Goal: Task Accomplishment & Management: Manage account settings

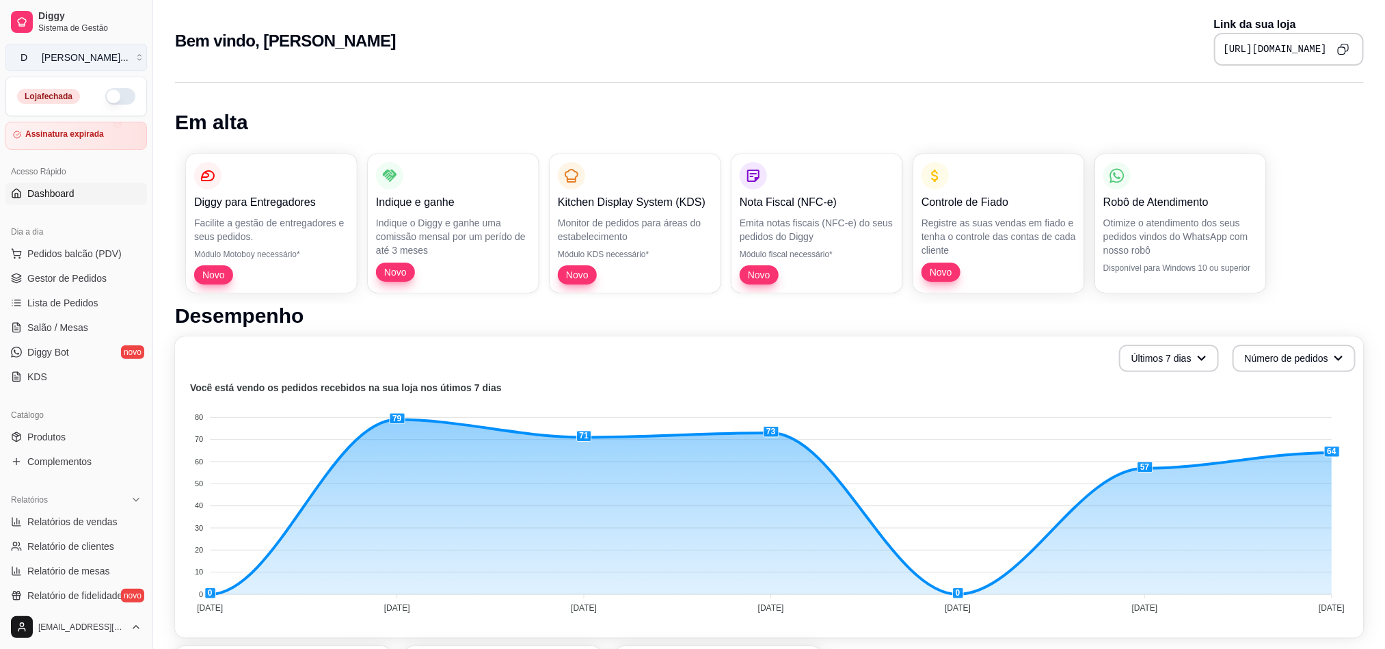
click at [129, 62] on button "D [PERSON_NAME] ..." at bounding box center [76, 57] width 142 height 27
click at [161, 48] on div "Bem vindo, [PERSON_NAME] Link da sua loja [URL][DOMAIN_NAME]" at bounding box center [769, 37] width 1233 height 74
click at [84, 347] on link "Diggy Bot novo" at bounding box center [76, 352] width 142 height 22
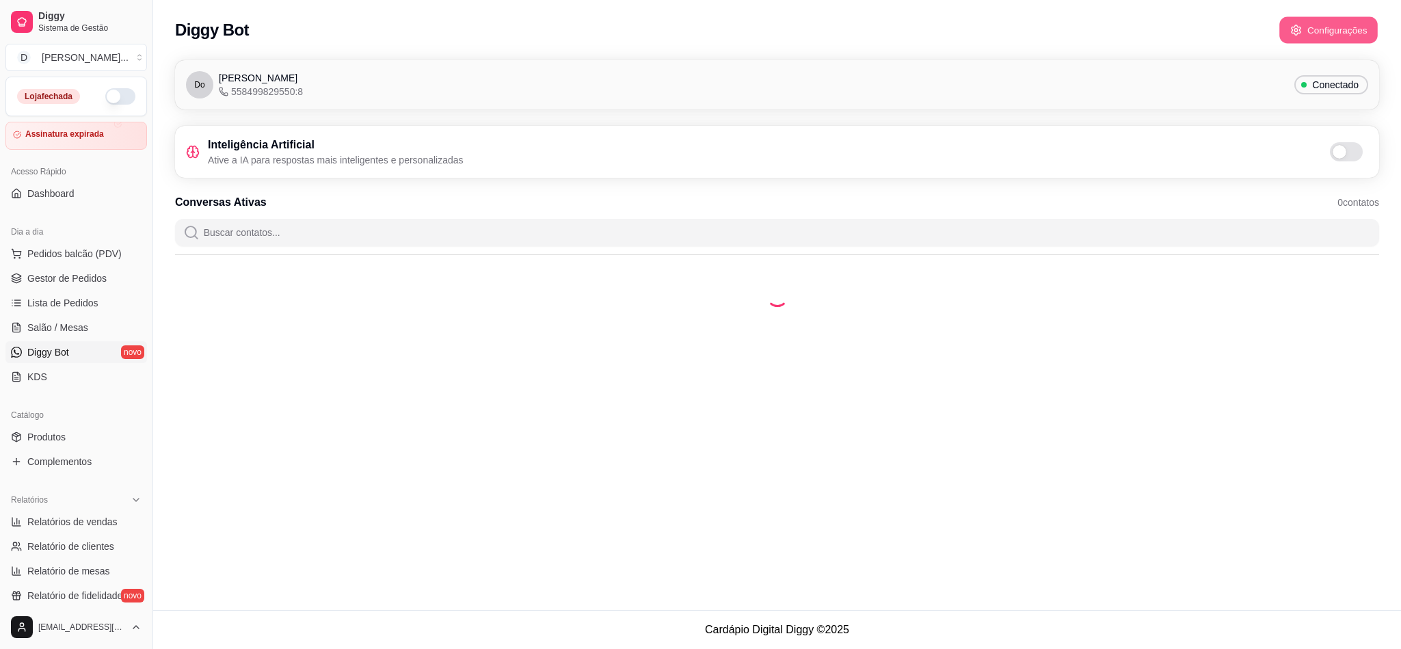
click at [1313, 37] on button "Configurações" at bounding box center [1328, 30] width 98 height 27
click at [1332, 86] on span "Conectado" at bounding box center [1335, 85] width 57 height 14
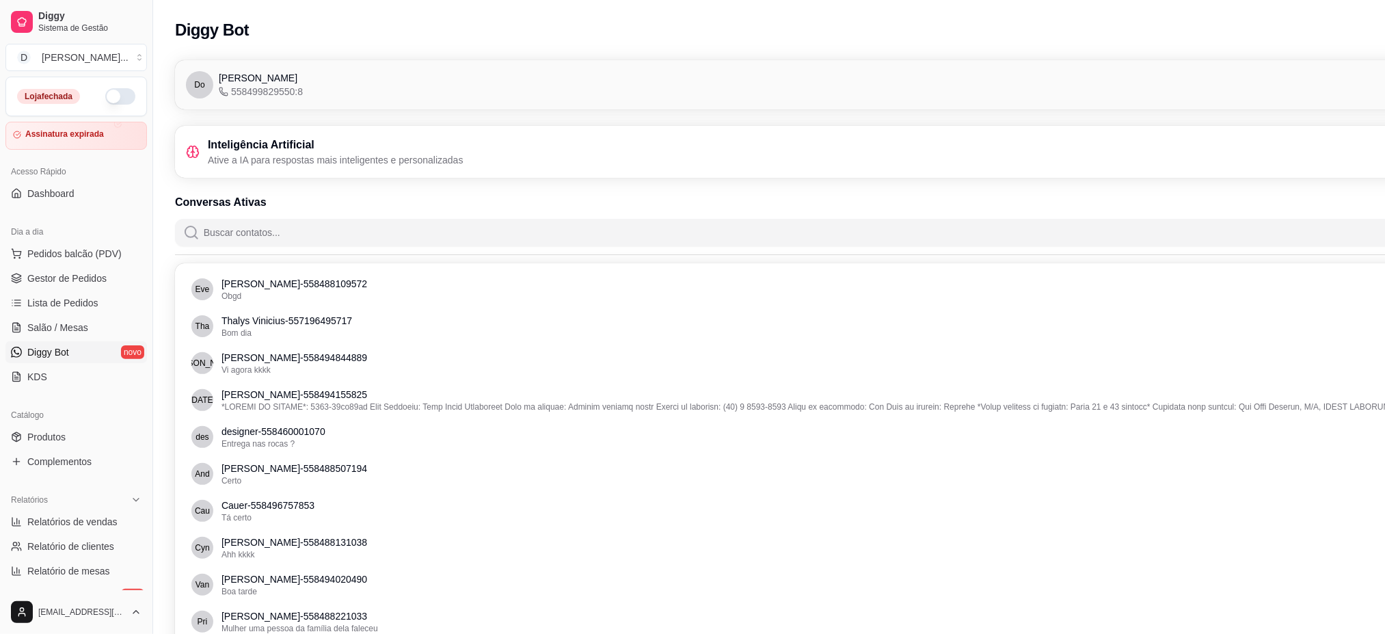
click at [234, 77] on span "[PERSON_NAME]" at bounding box center [258, 78] width 79 height 14
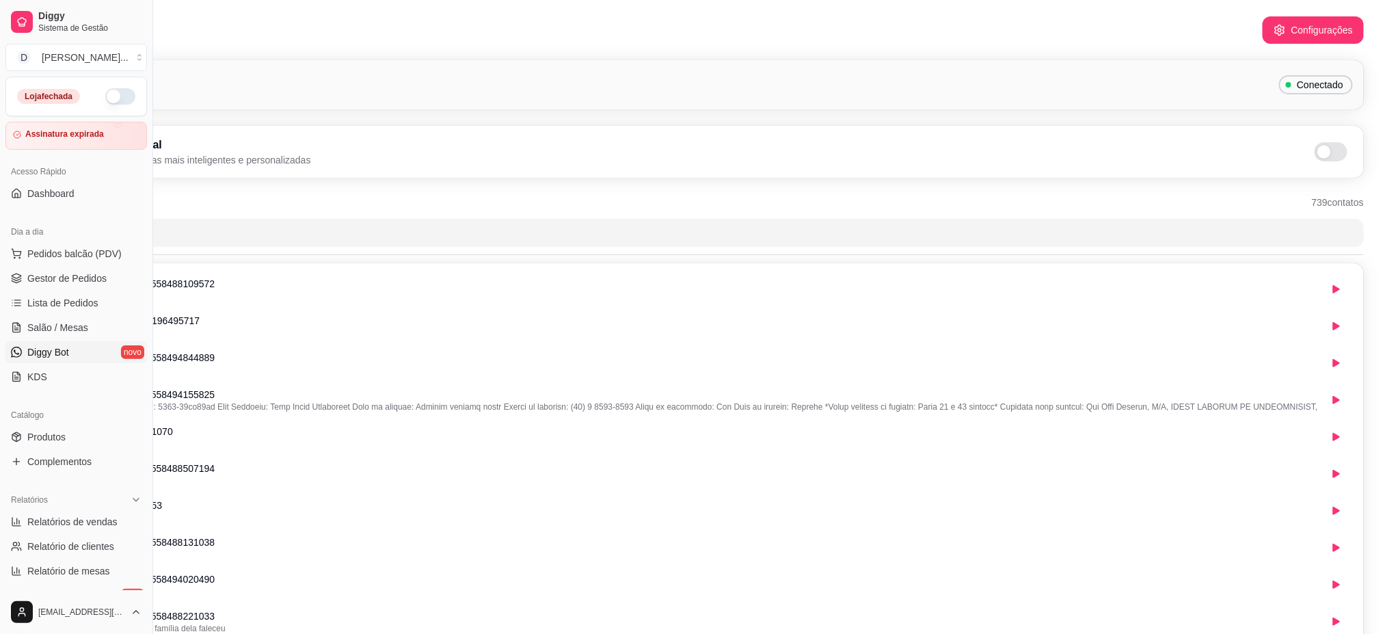
click at [1295, 92] on div "Conectado" at bounding box center [1316, 84] width 74 height 19
click at [1295, 90] on span "Conectado" at bounding box center [1320, 85] width 57 height 14
click at [1296, 88] on span "Conectado" at bounding box center [1320, 85] width 57 height 14
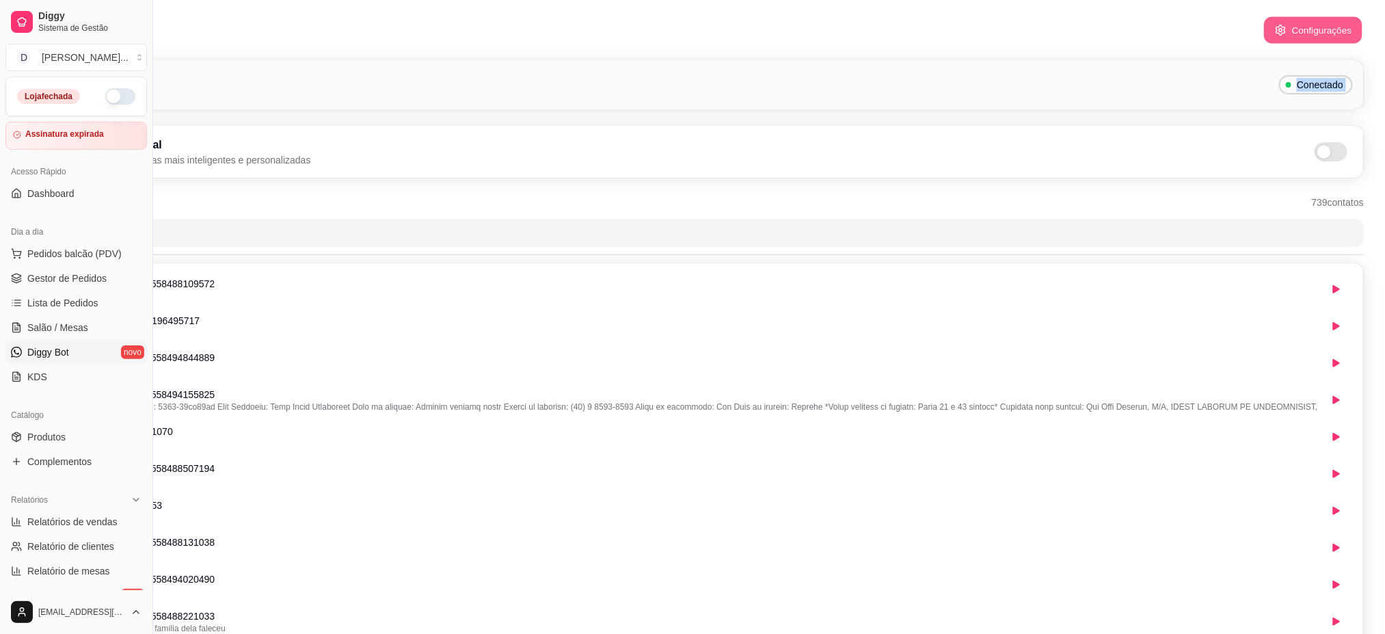
click at [1296, 27] on button "Configurações" at bounding box center [1313, 30] width 98 height 27
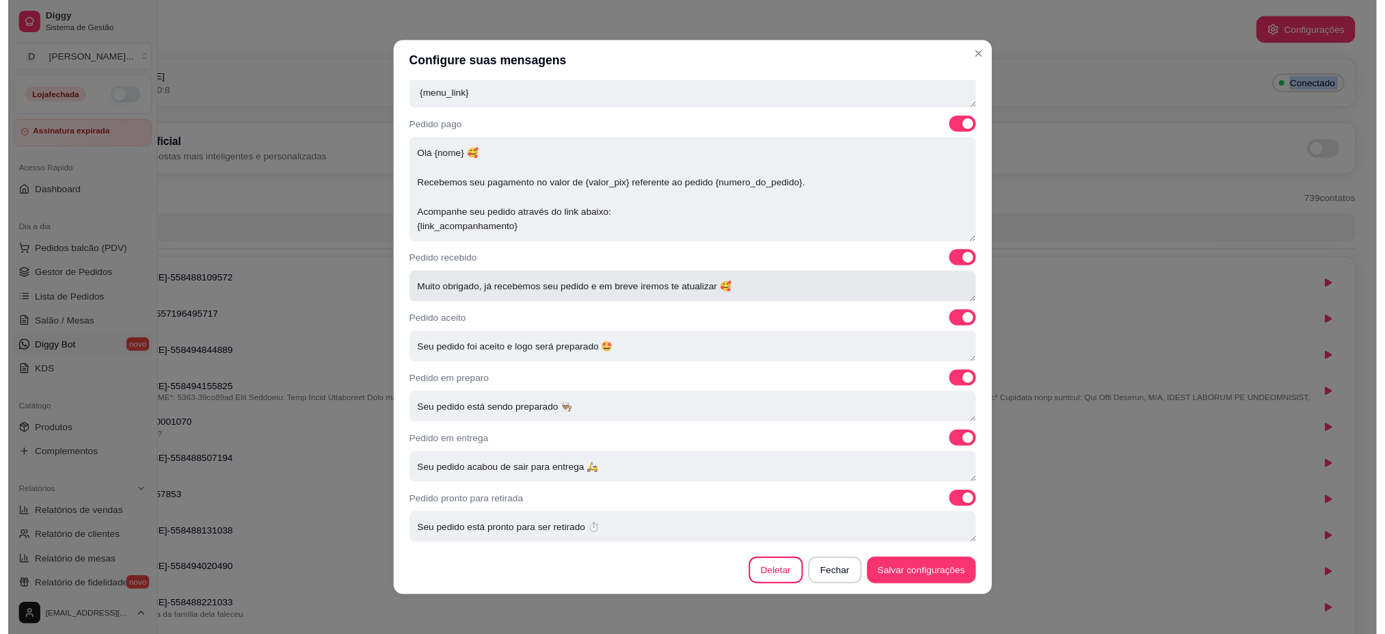
scroll to position [3, 0]
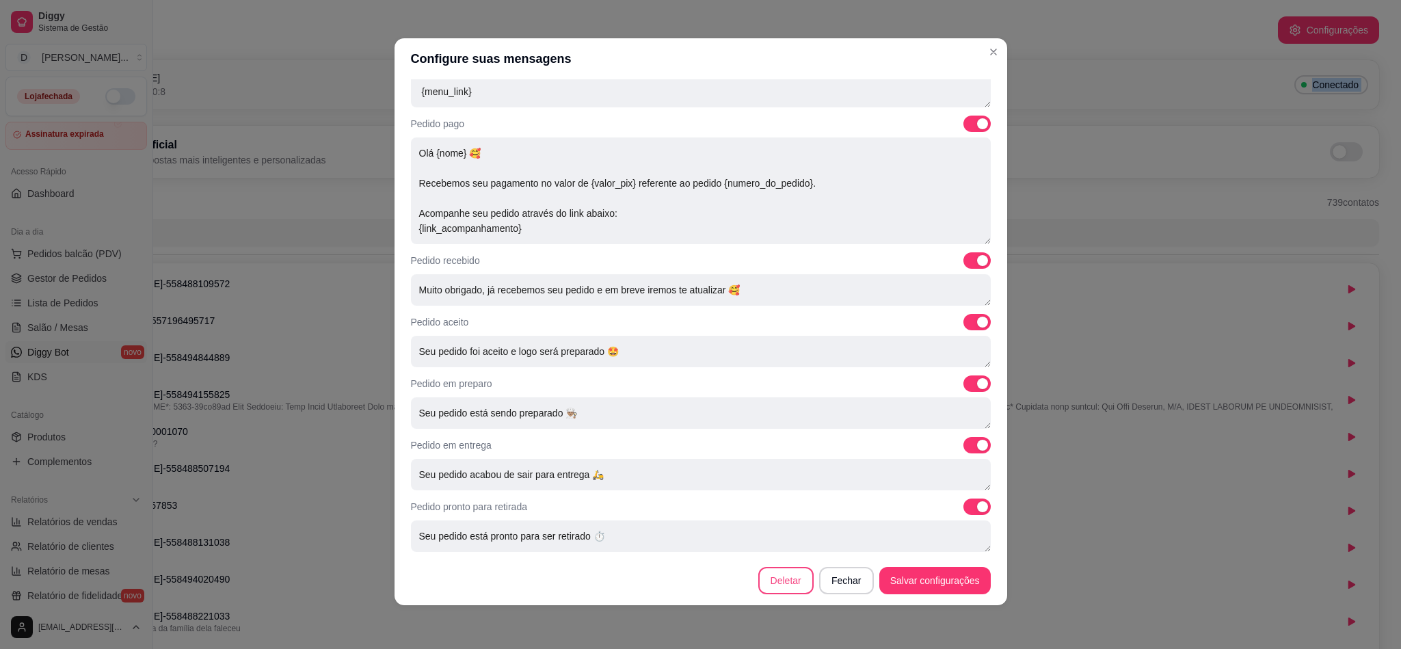
click at [796, 580] on button "Deletar" at bounding box center [785, 580] width 55 height 27
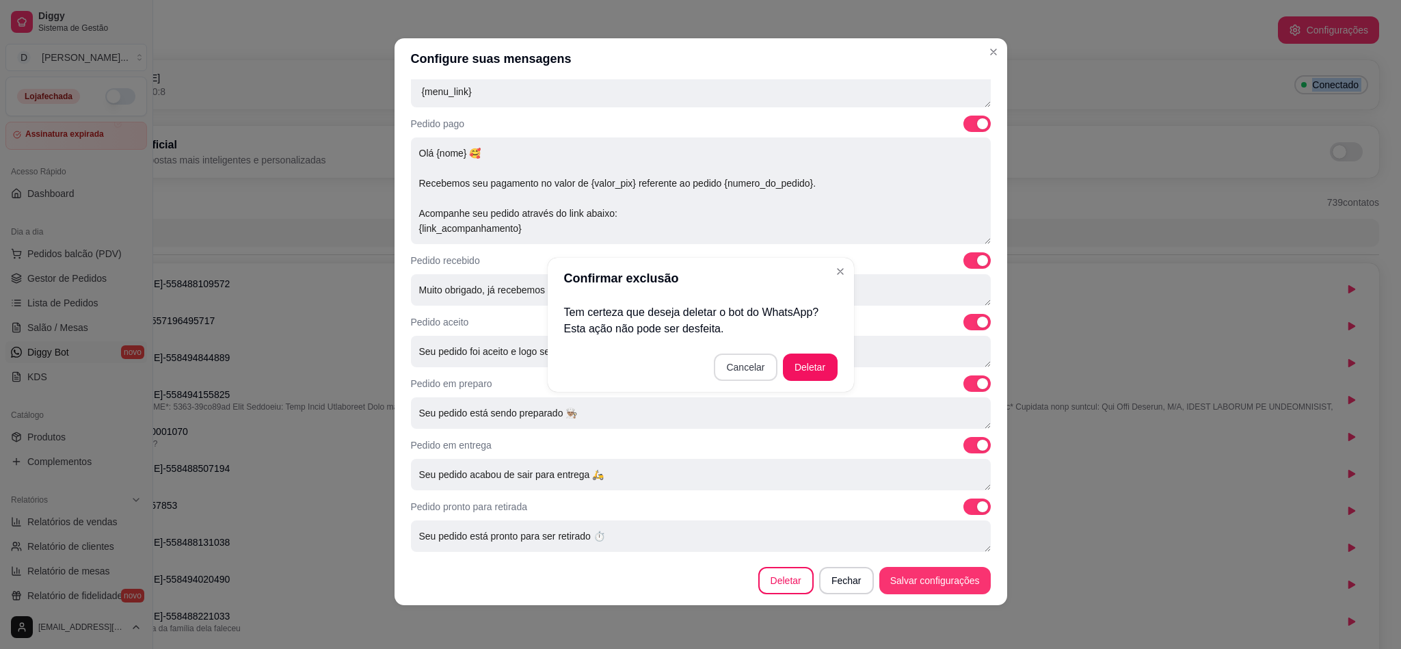
click at [751, 363] on button "Cancelar" at bounding box center [745, 366] width 63 height 27
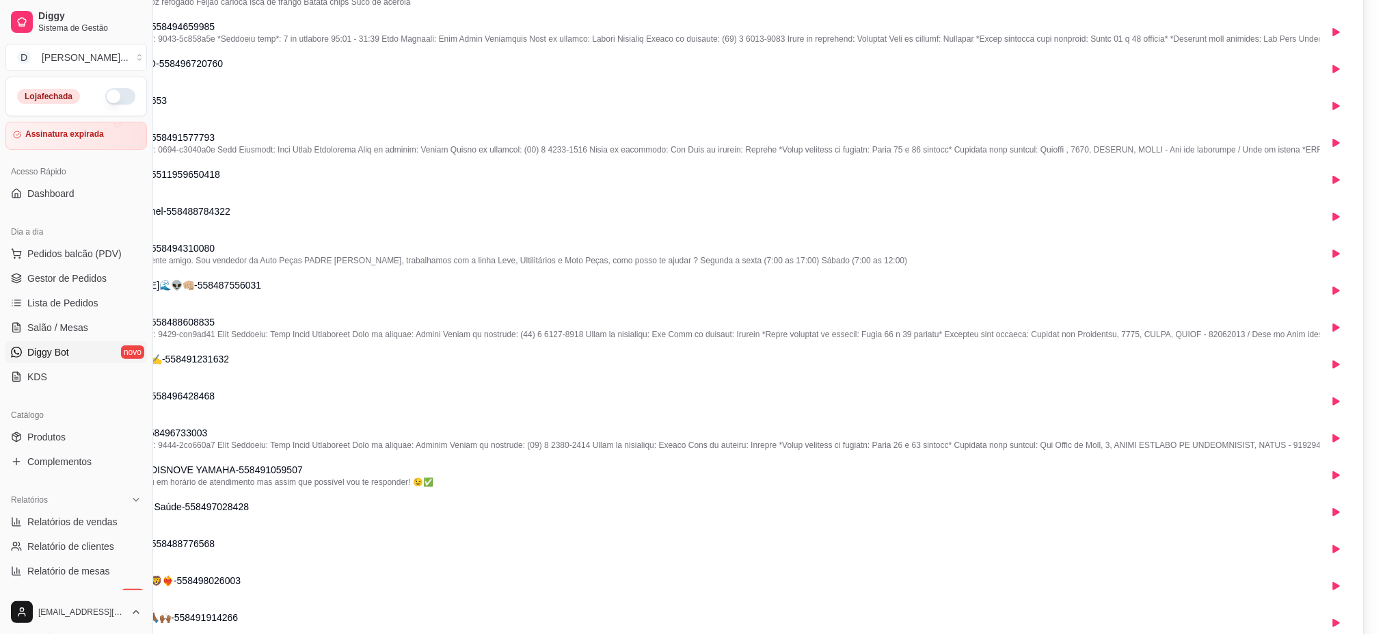
scroll to position [3341, 152]
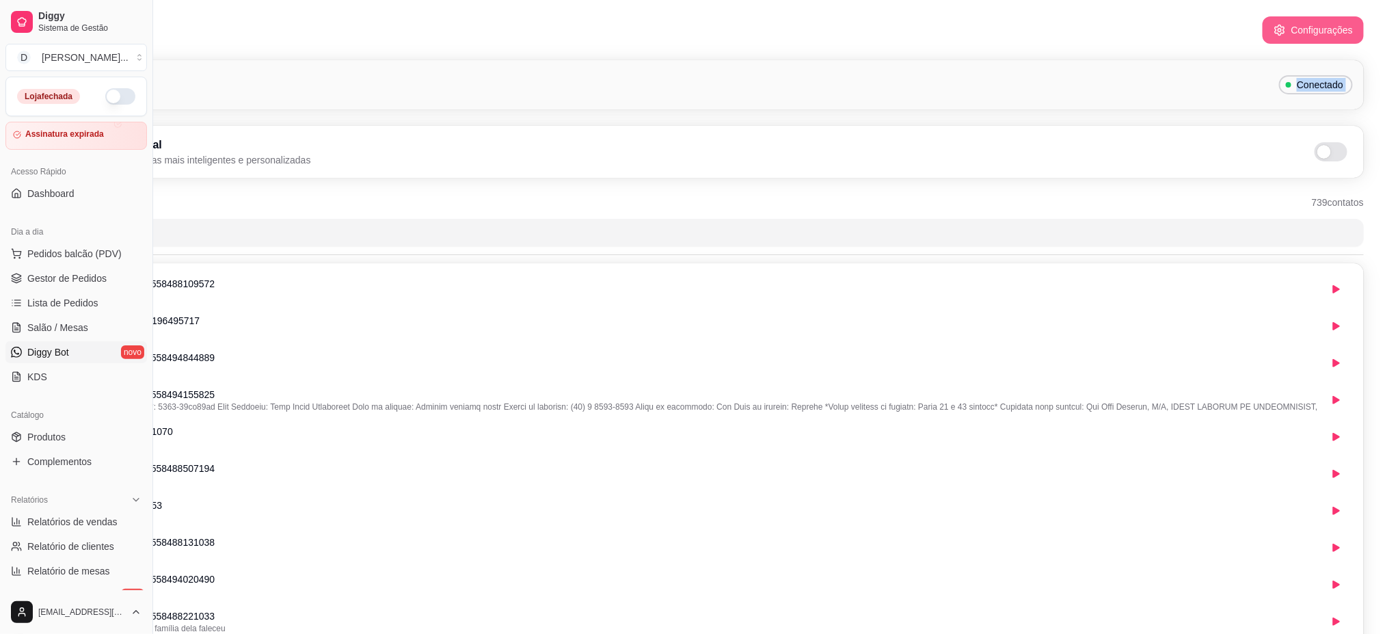
click at [1327, 29] on button "Configurações" at bounding box center [1313, 29] width 101 height 27
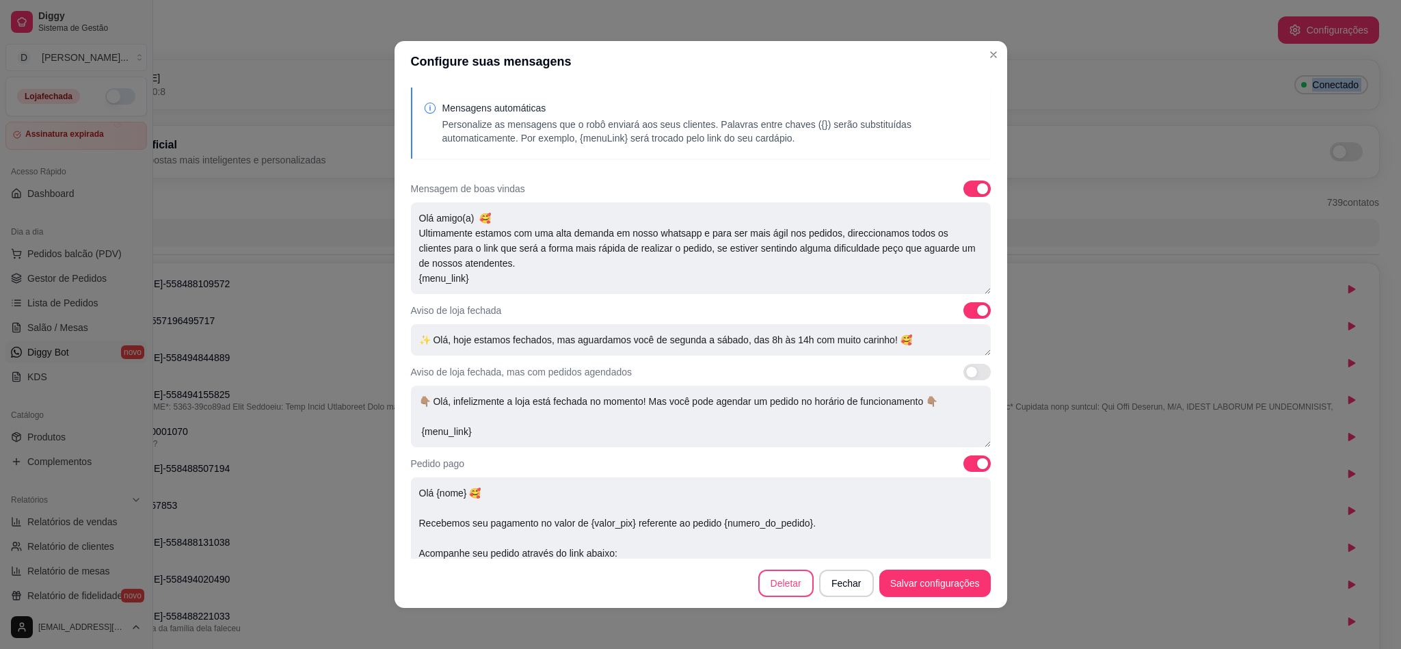
click at [794, 587] on button "Deletar" at bounding box center [785, 583] width 55 height 27
click at [811, 357] on button "Deletar" at bounding box center [810, 366] width 53 height 27
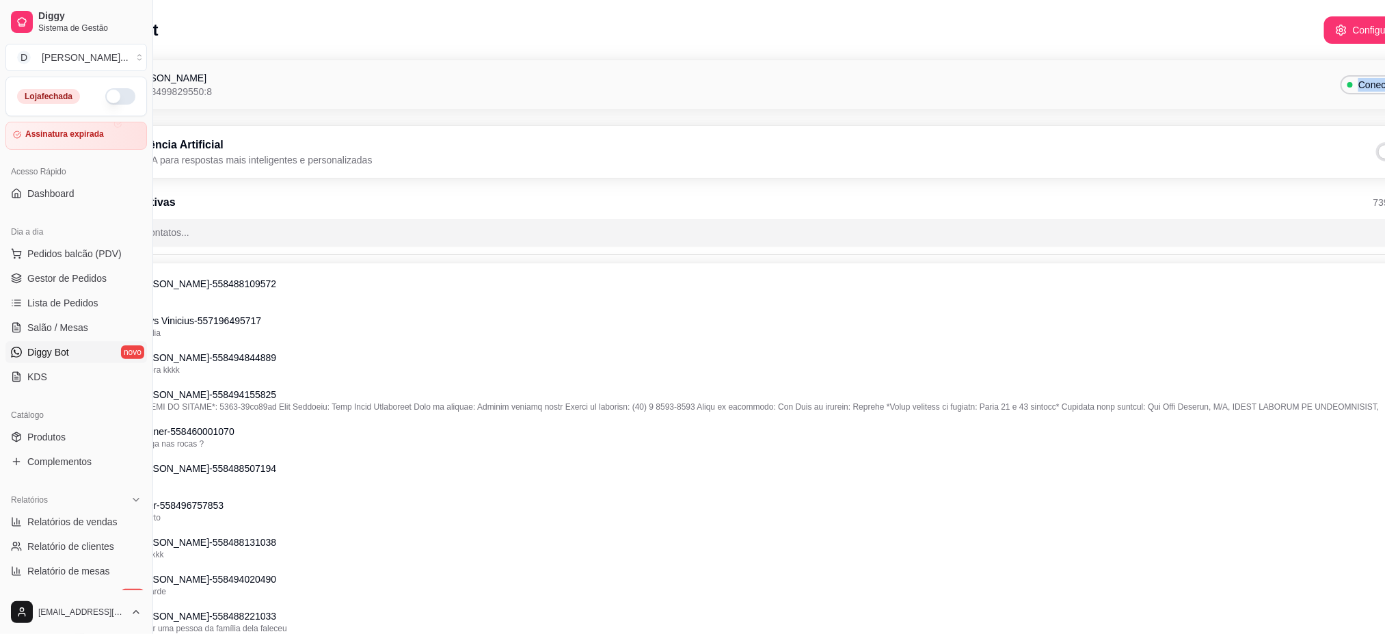
scroll to position [0, 152]
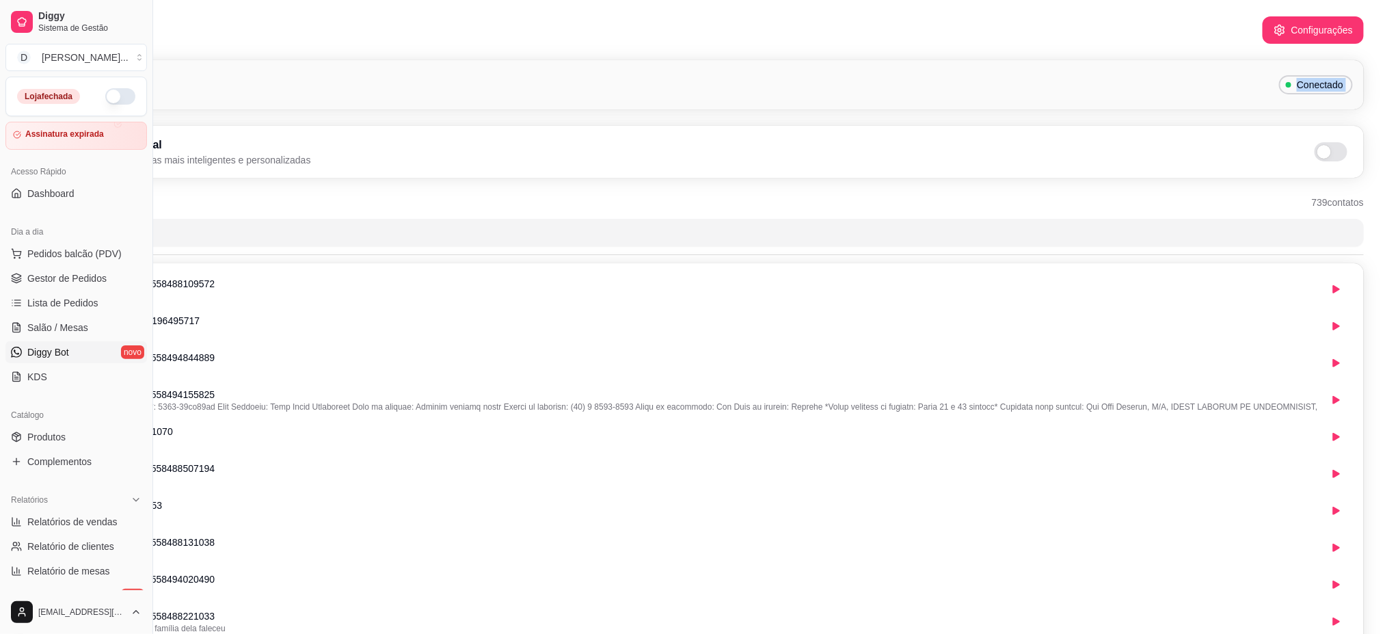
click at [1300, 85] on span "Conectado" at bounding box center [1320, 85] width 57 height 14
click at [1302, 34] on button "Configurações" at bounding box center [1313, 30] width 98 height 27
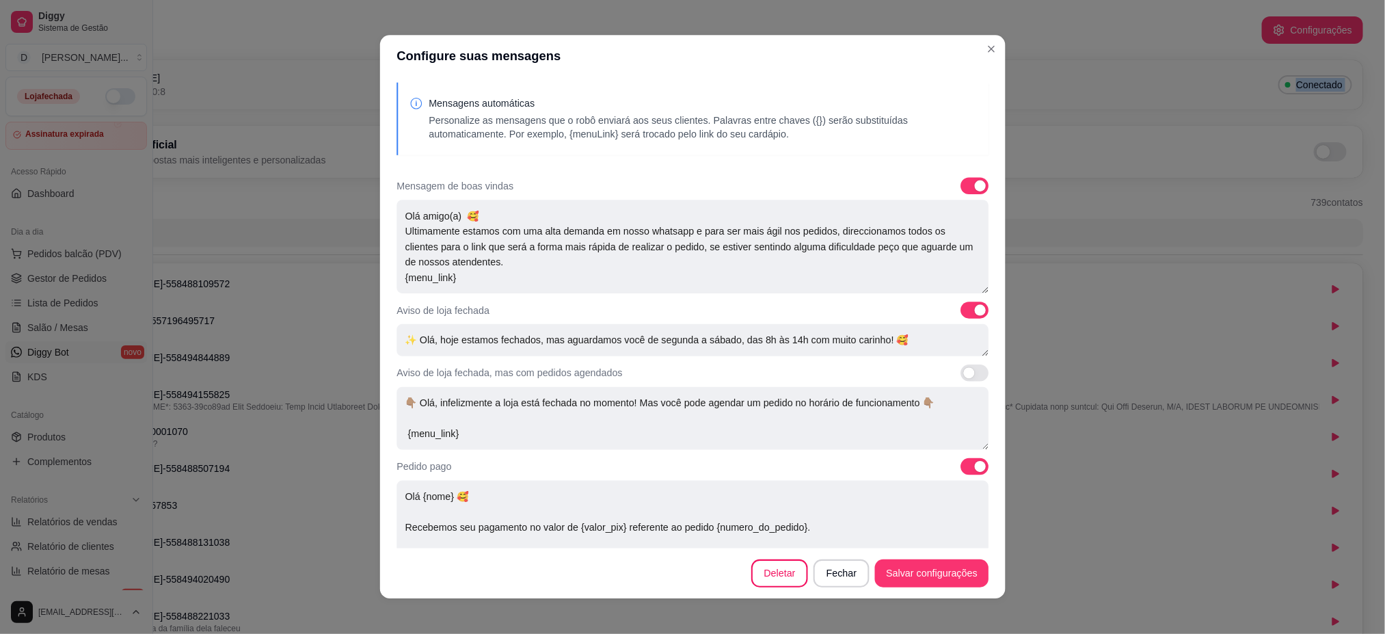
scroll to position [0, 137]
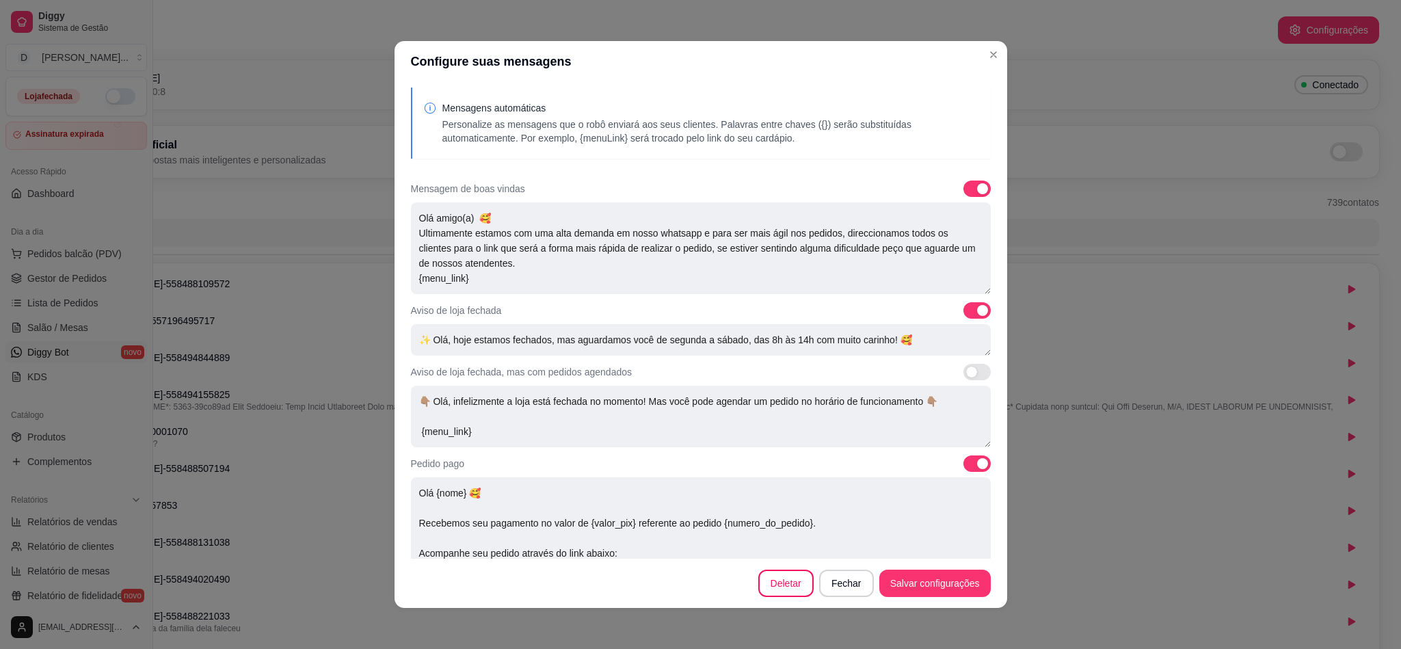
click at [998, 52] on header "Configure suas mensagens" at bounding box center [700, 61] width 613 height 41
